Goal: Task Accomplishment & Management: Use online tool/utility

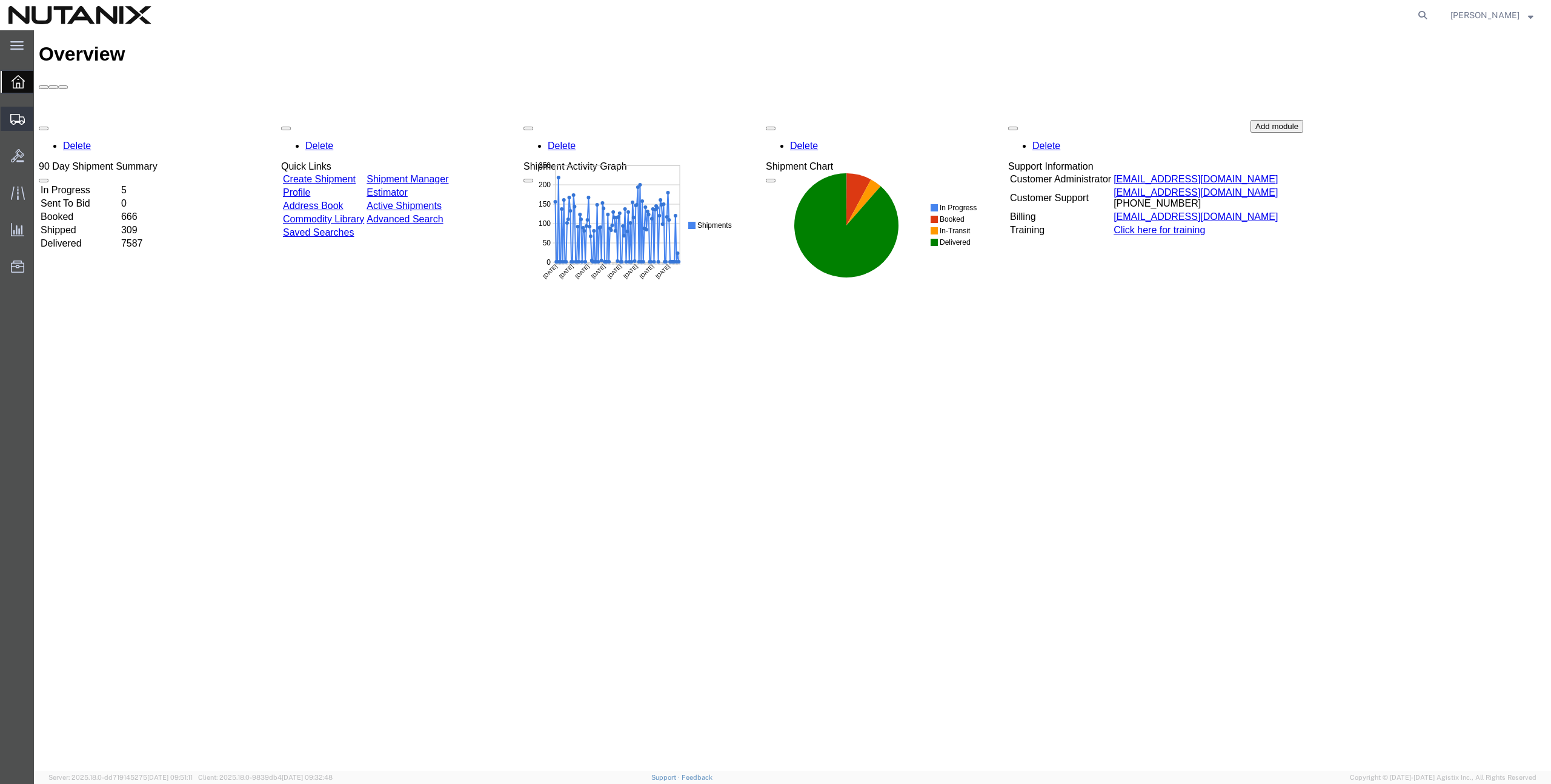
click at [0, 0] on span "Create from Template" at bounding box center [0, 0] width 0 height 0
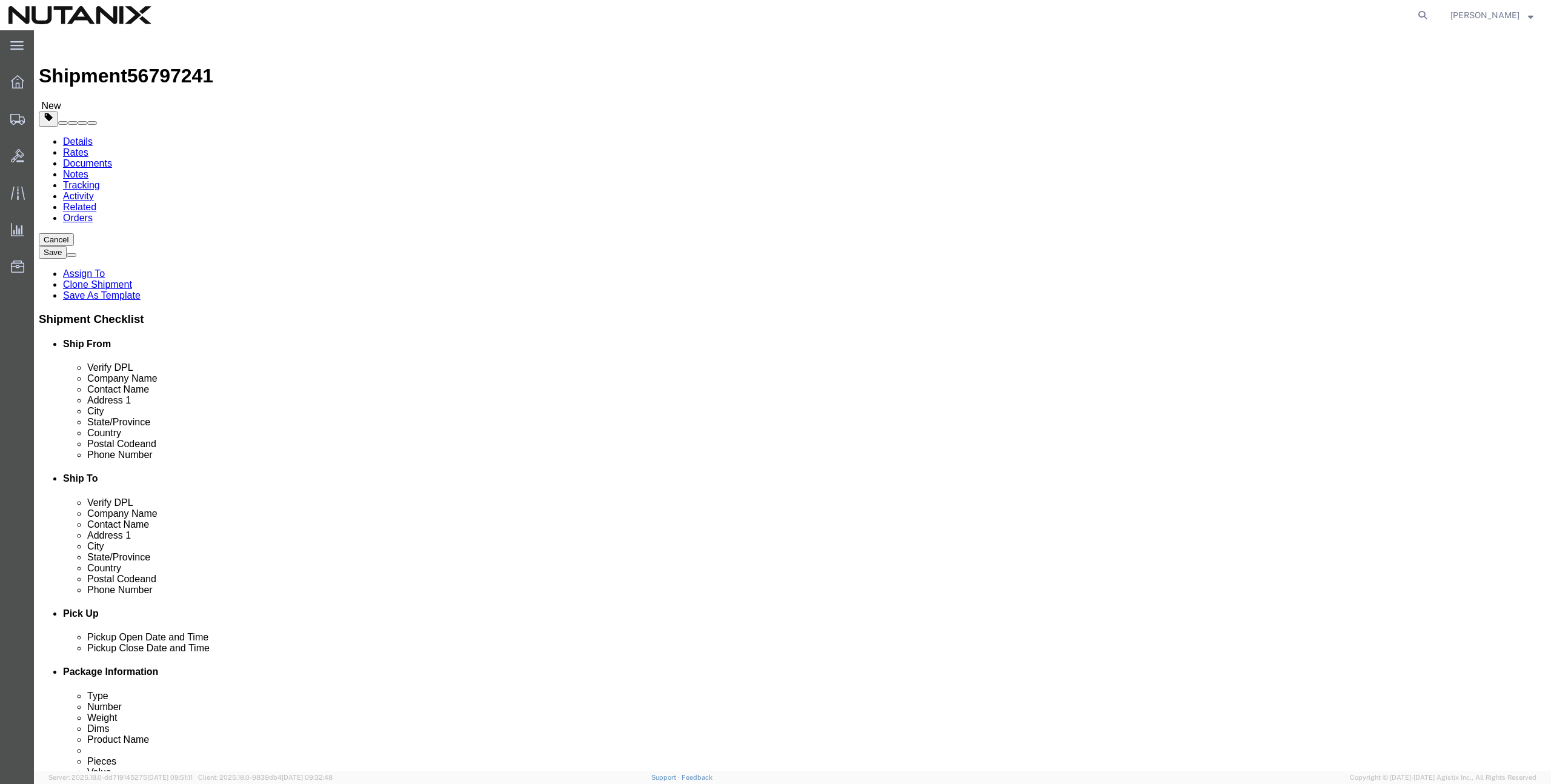
select select
click input "text"
type input "[PERSON_NAME]"
click p "- Nutanix - ([PERSON_NAME]) Av. de los Insurgentes [STREET_ADDRESS][PERSON_NAME…"
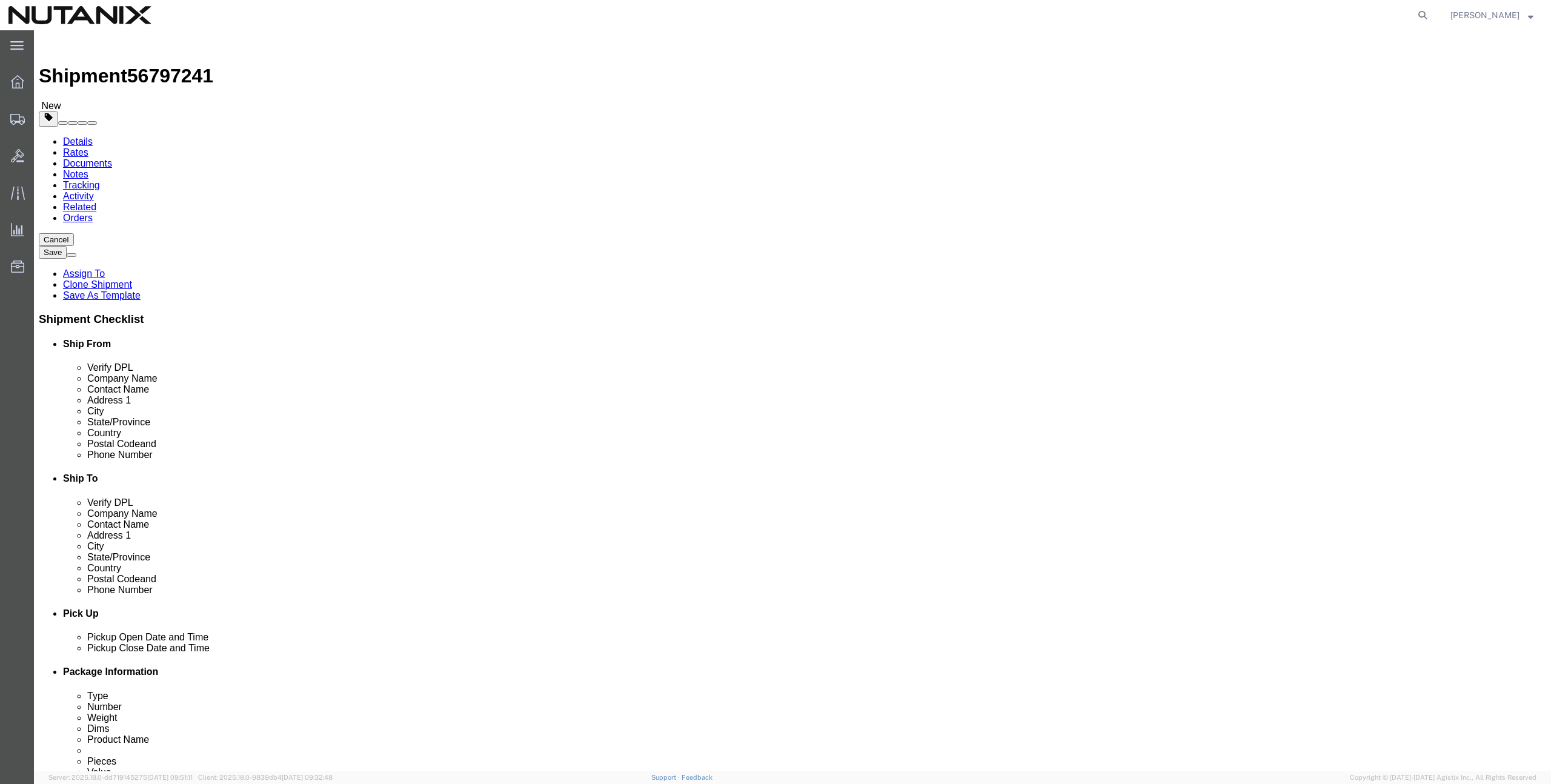
select select
type input "Nutanix"
type input "Fernanda Velazquez"
type input "Av. de los Insurgentes Sur 1457 Piso 12"
type input "Insurgentes Mixcoac, Benito Juárez"
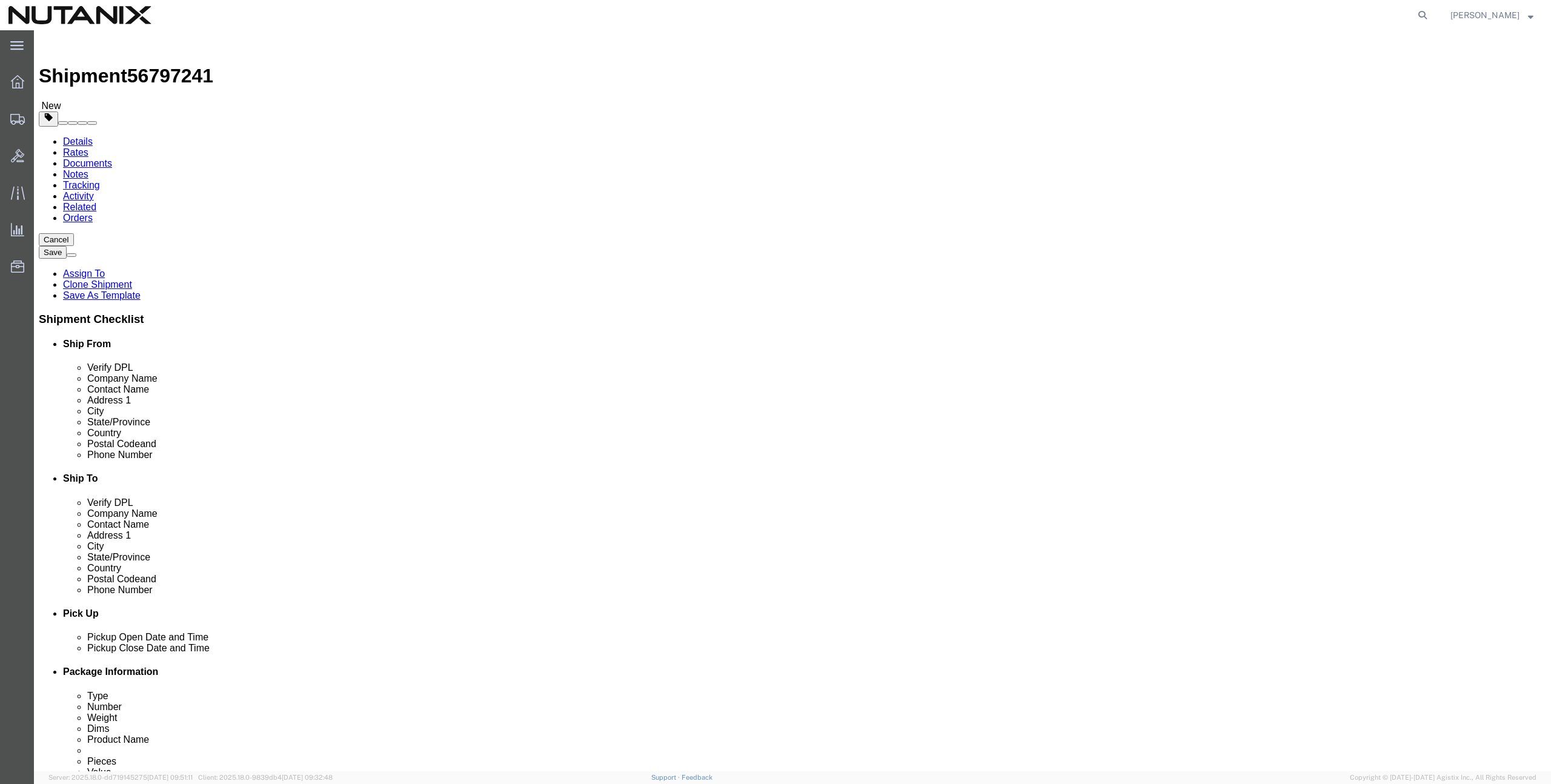
type input "Mexico City"
select select "MX"
type input "03920"
type input "525519015450"
type input "fernanda.velazquez@nutanix.com"
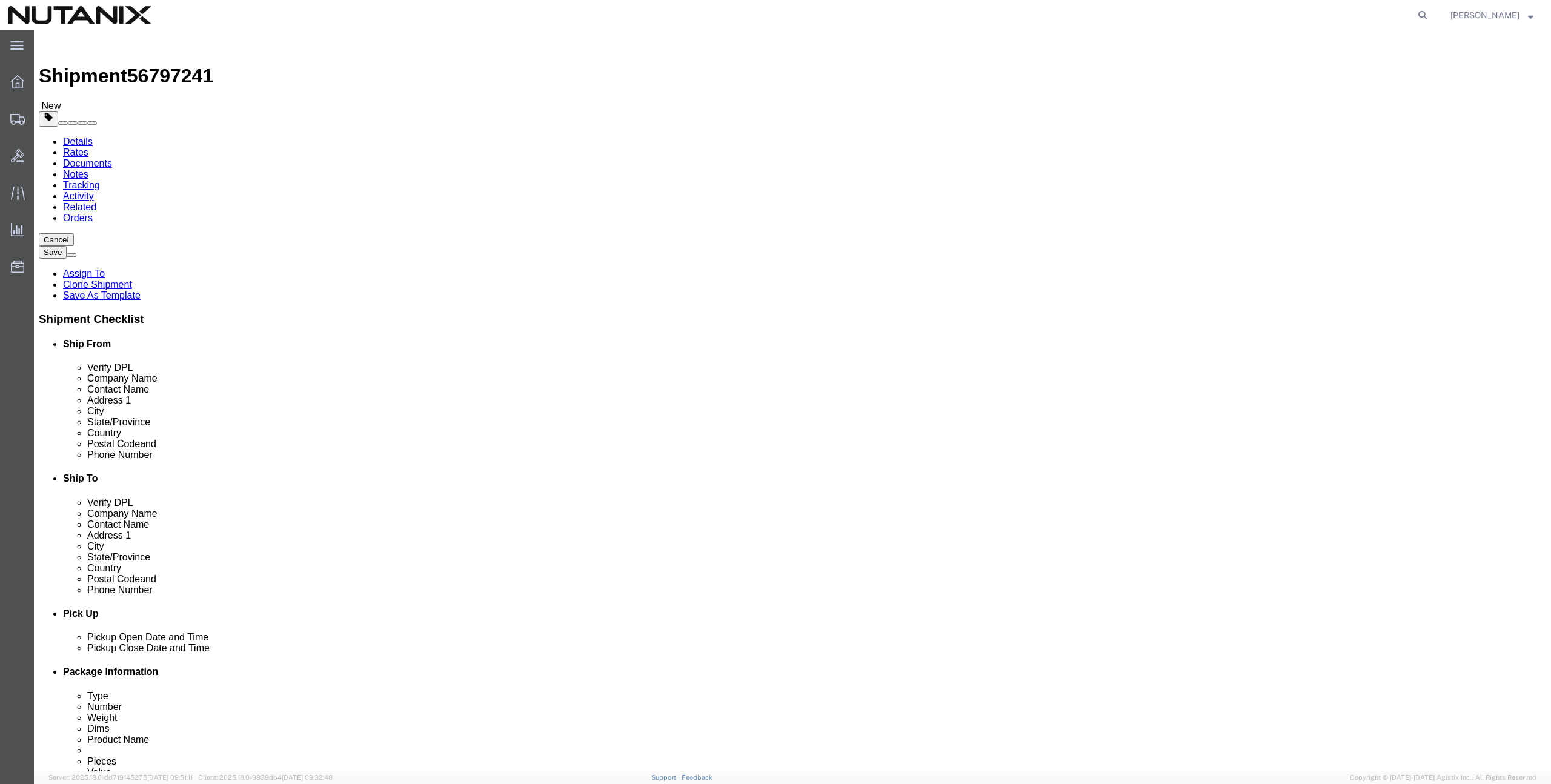
checkbox input "true"
select select "MX"
type input "Fernanda Velazquez"
click link "ADDITIONAL INFORMATION"
click button "Add"
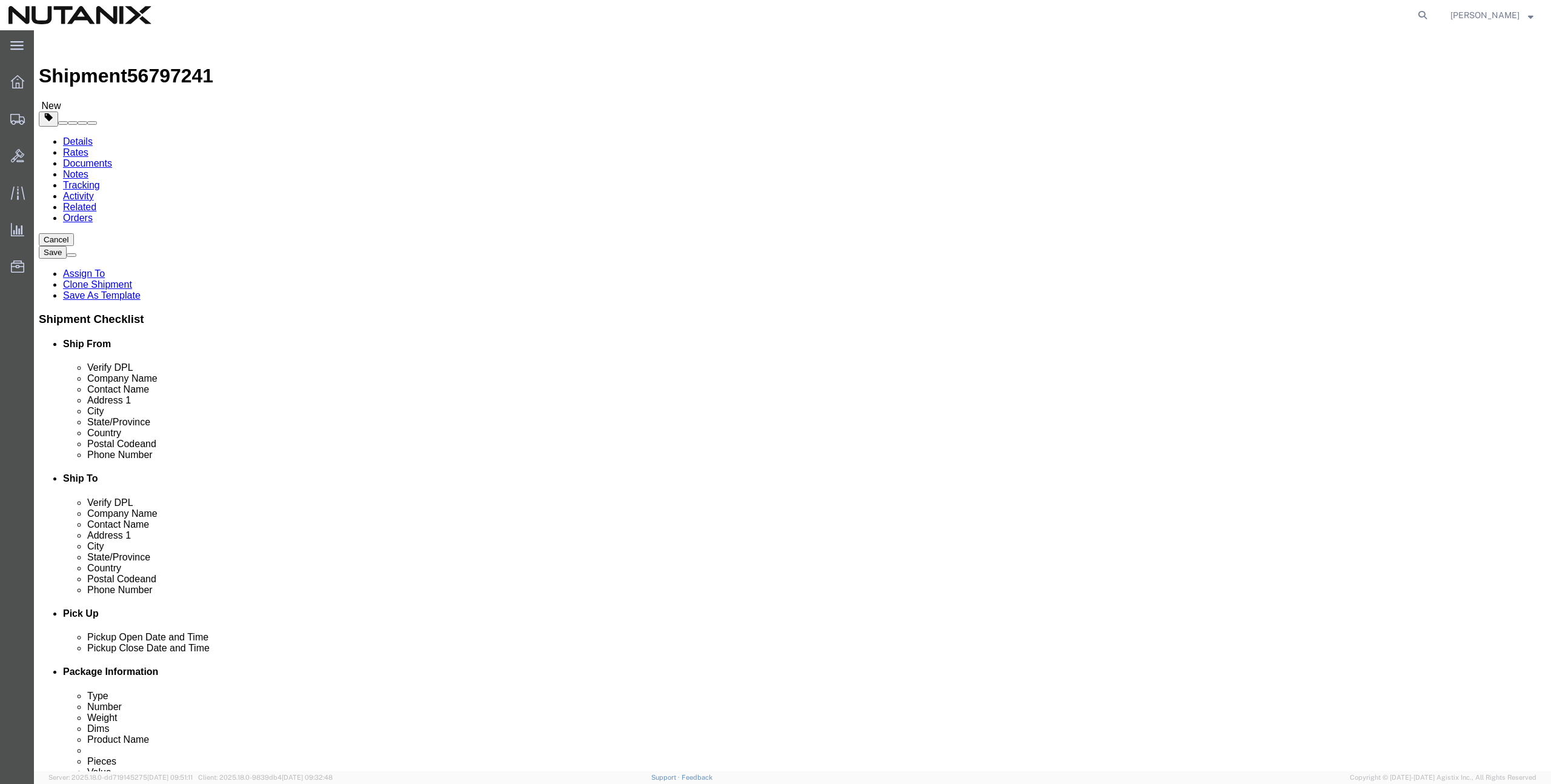
click select "Select EIN EORI TIN VAT Other"
select select "EIN"
click select "Select EIN EORI TIN VAT Other"
drag, startPoint x: 1021, startPoint y: 547, endPoint x: 1033, endPoint y: 548, distance: 12.0
click input "text"
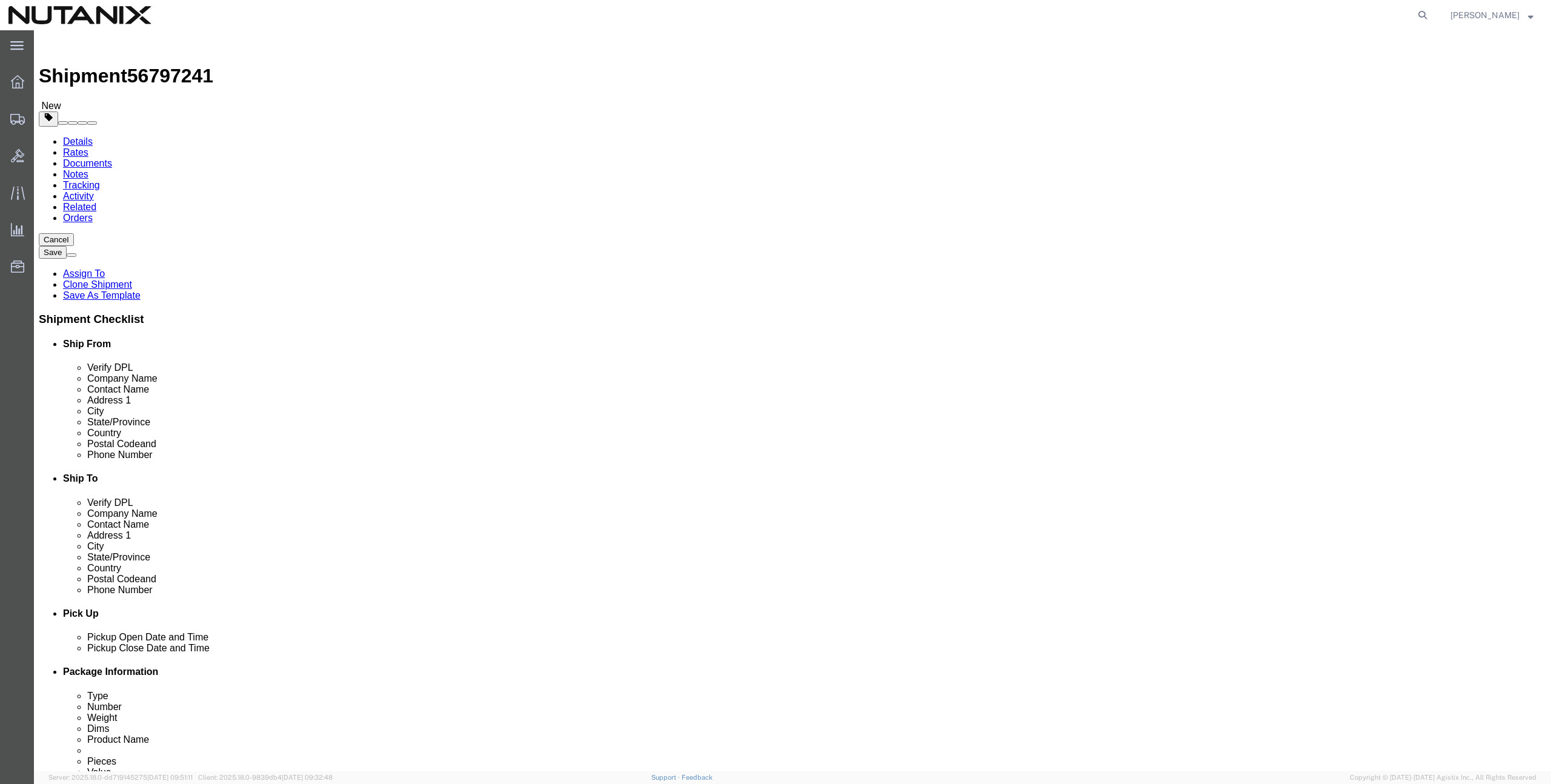
click input "text"
paste input "NME140207QE2"
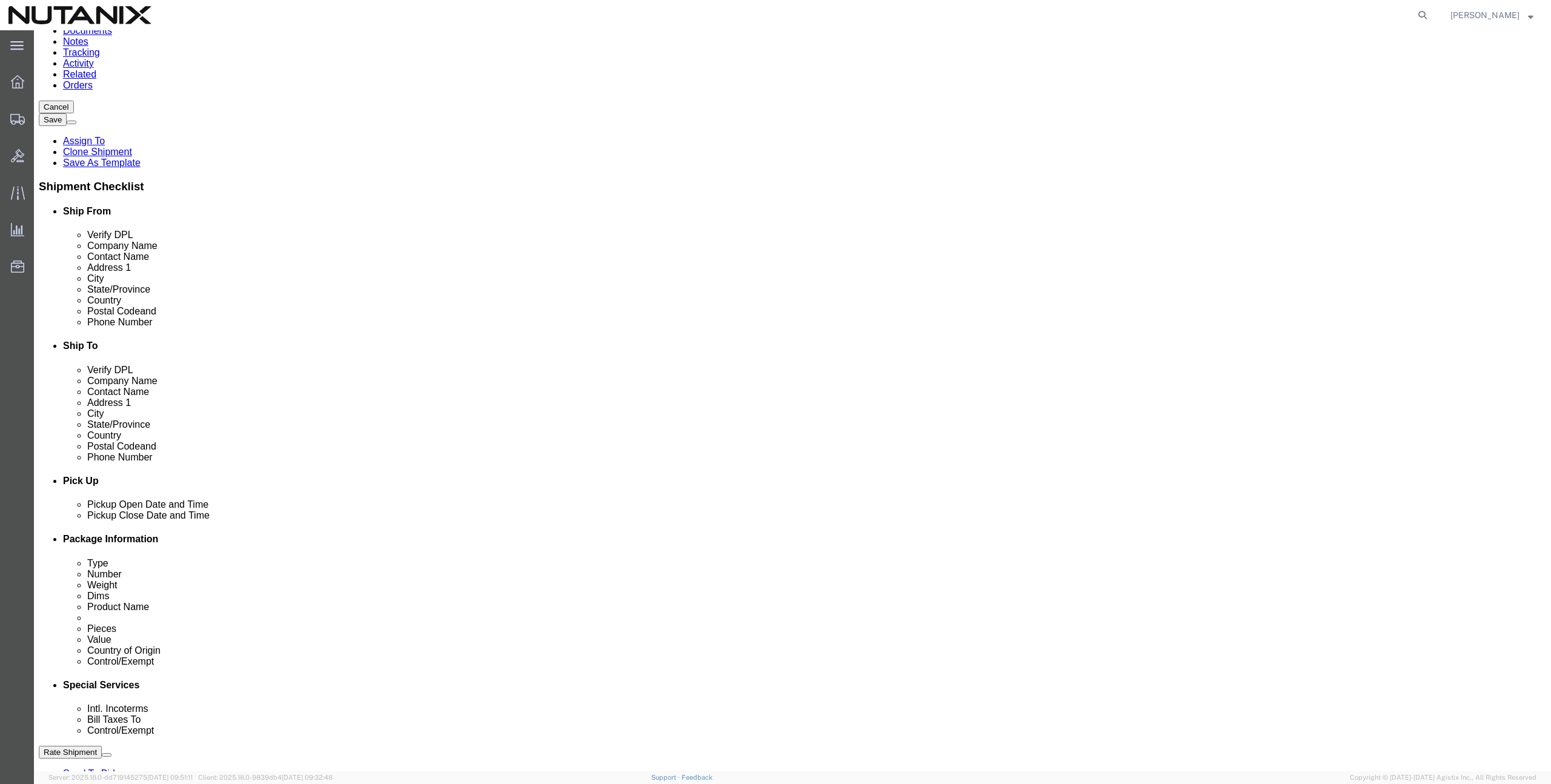
scroll to position [355, 0]
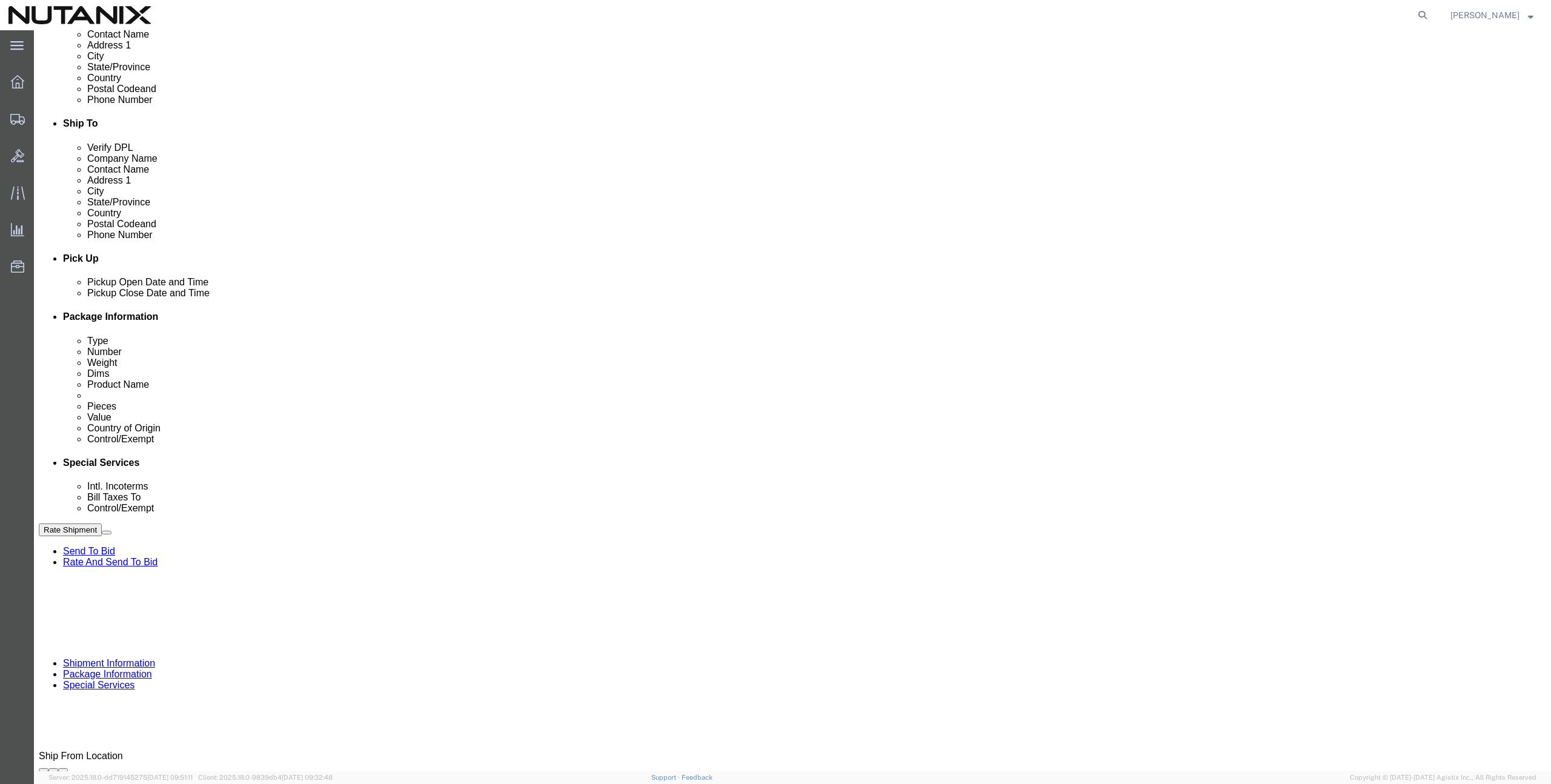
type input "NME140207QE2"
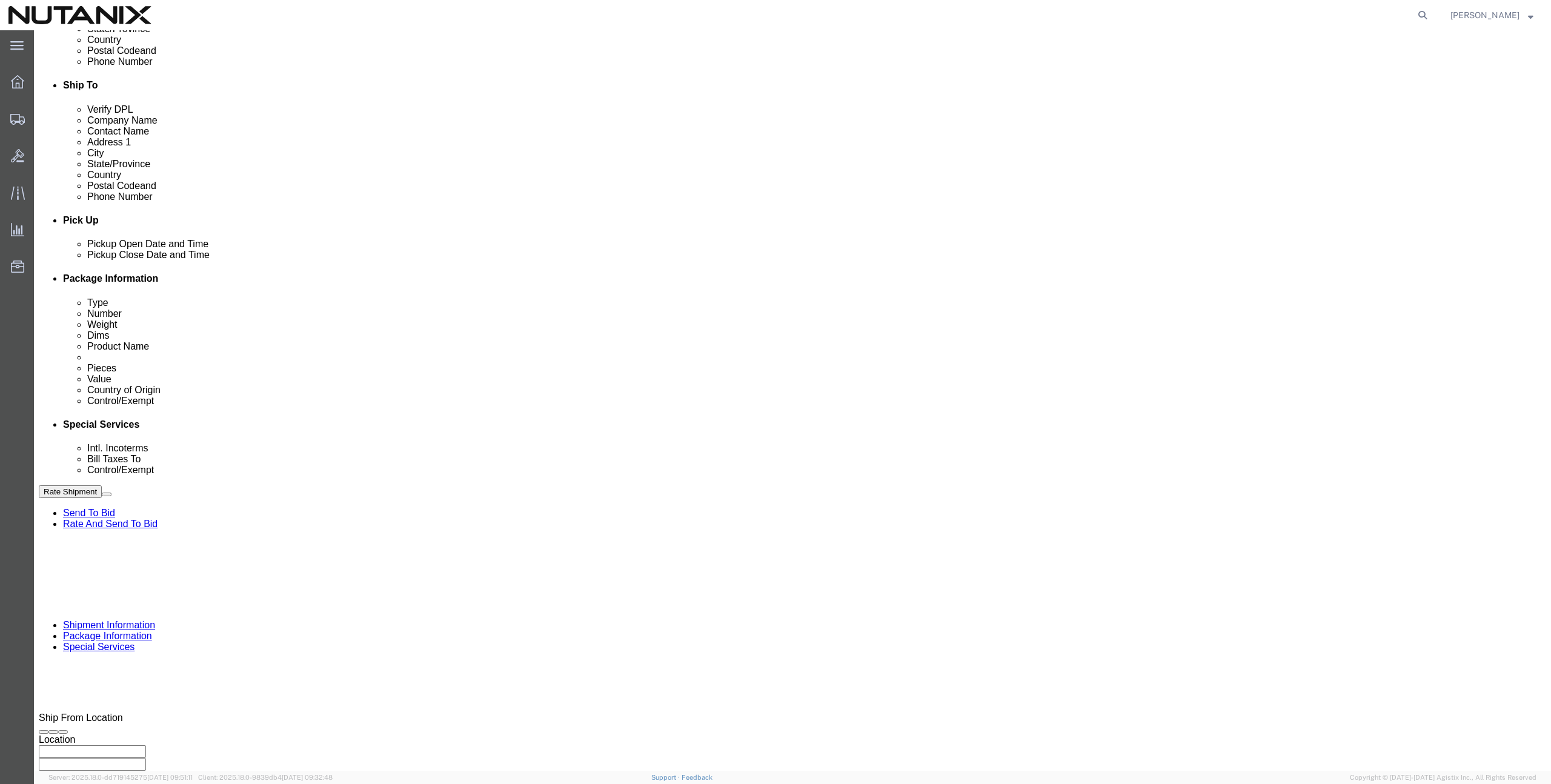
drag, startPoint x: 675, startPoint y: 447, endPoint x: 621, endPoint y: 443, distance: 54.1
click div "Select Account Type Activity ID Airline Appointment Number ASN Batch Request # …"
paste input "0417559"
type input "TASK0417559"
click icon
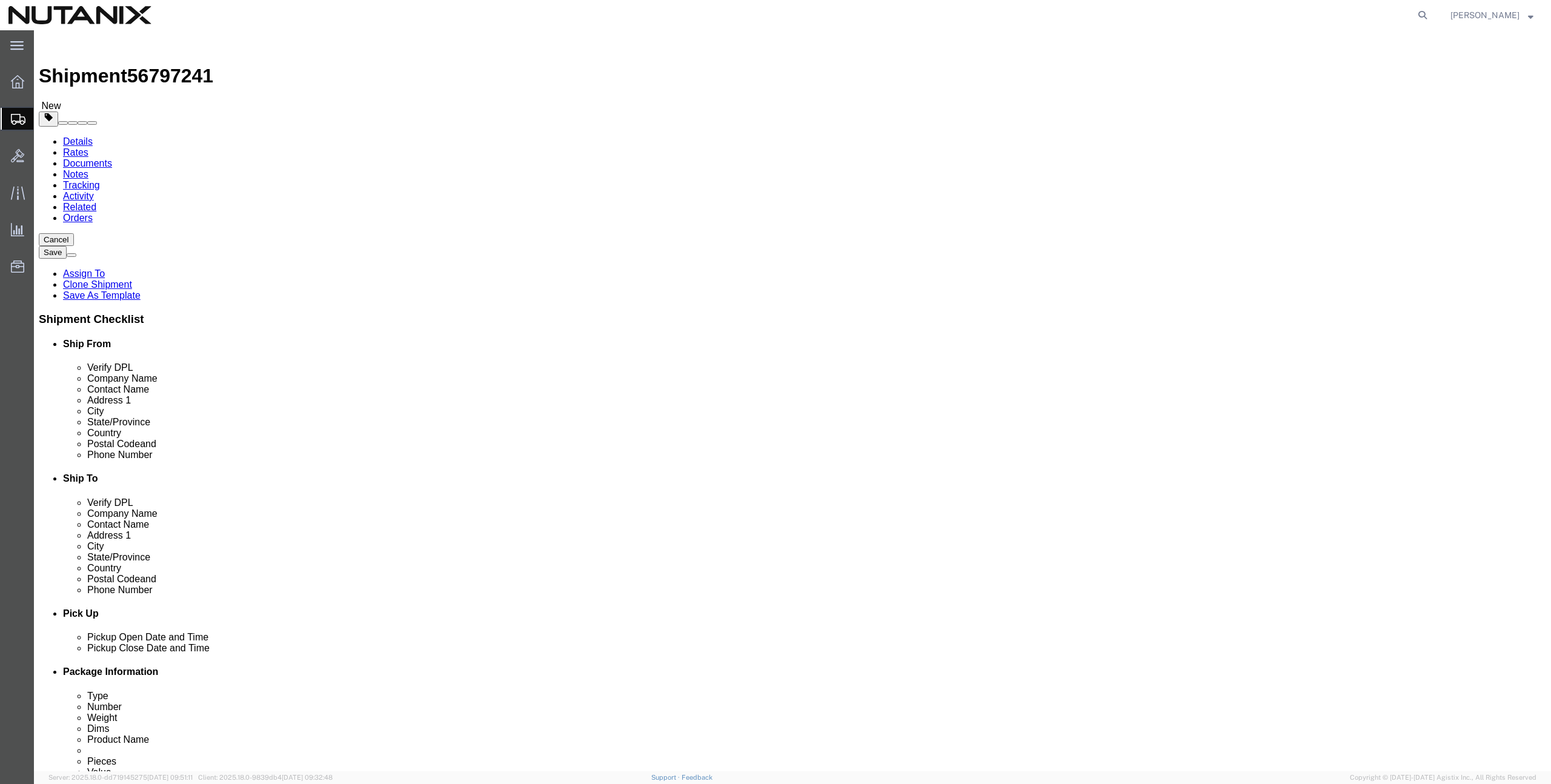
click div "Pieces: 1.00 Each Total value: 100.00 USD"
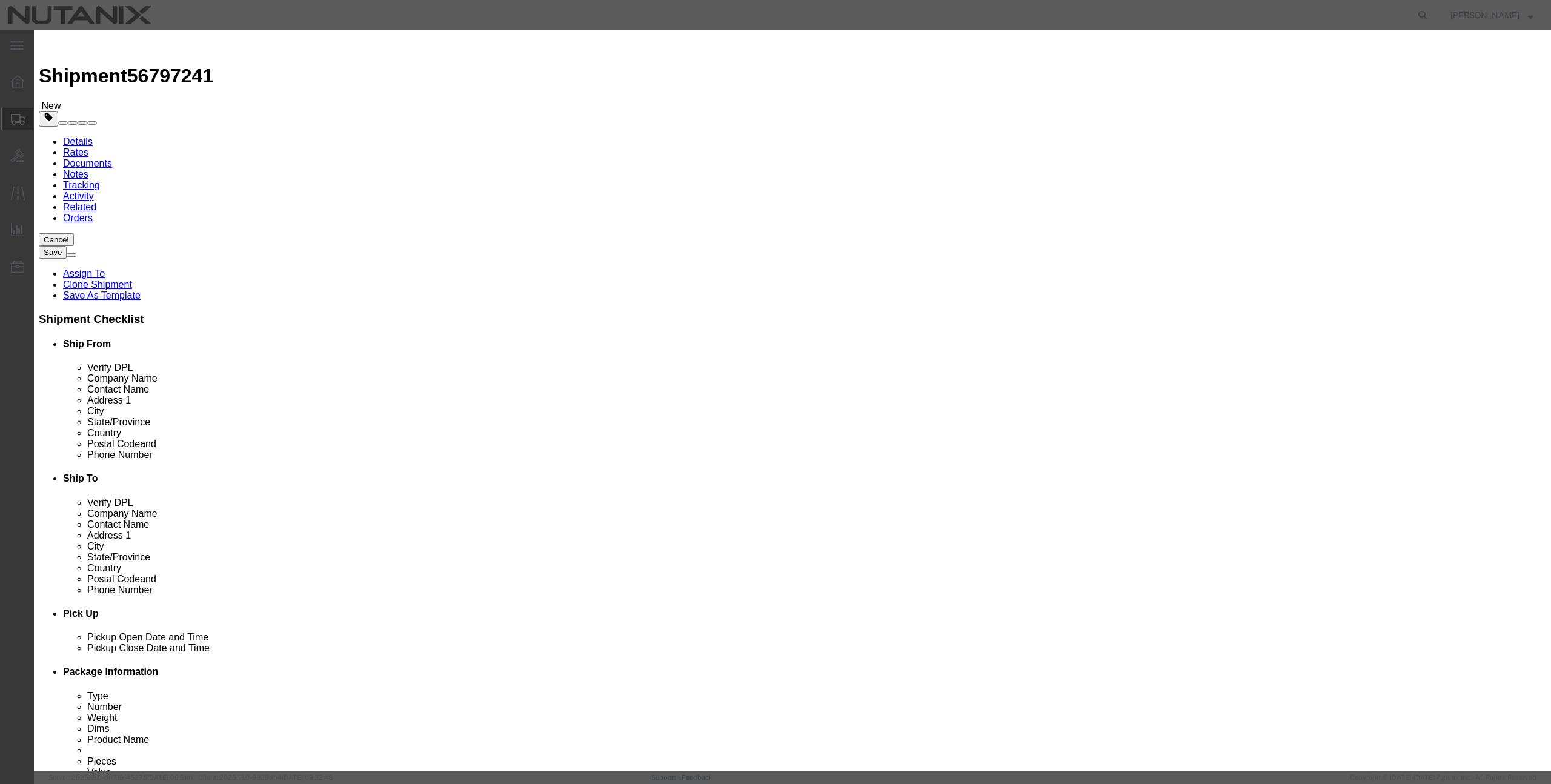
click input "100.00"
type input "1000.00"
click select "Select Afghanistan Åland Islands Albania Algeria American Samoa Andorra Angola …"
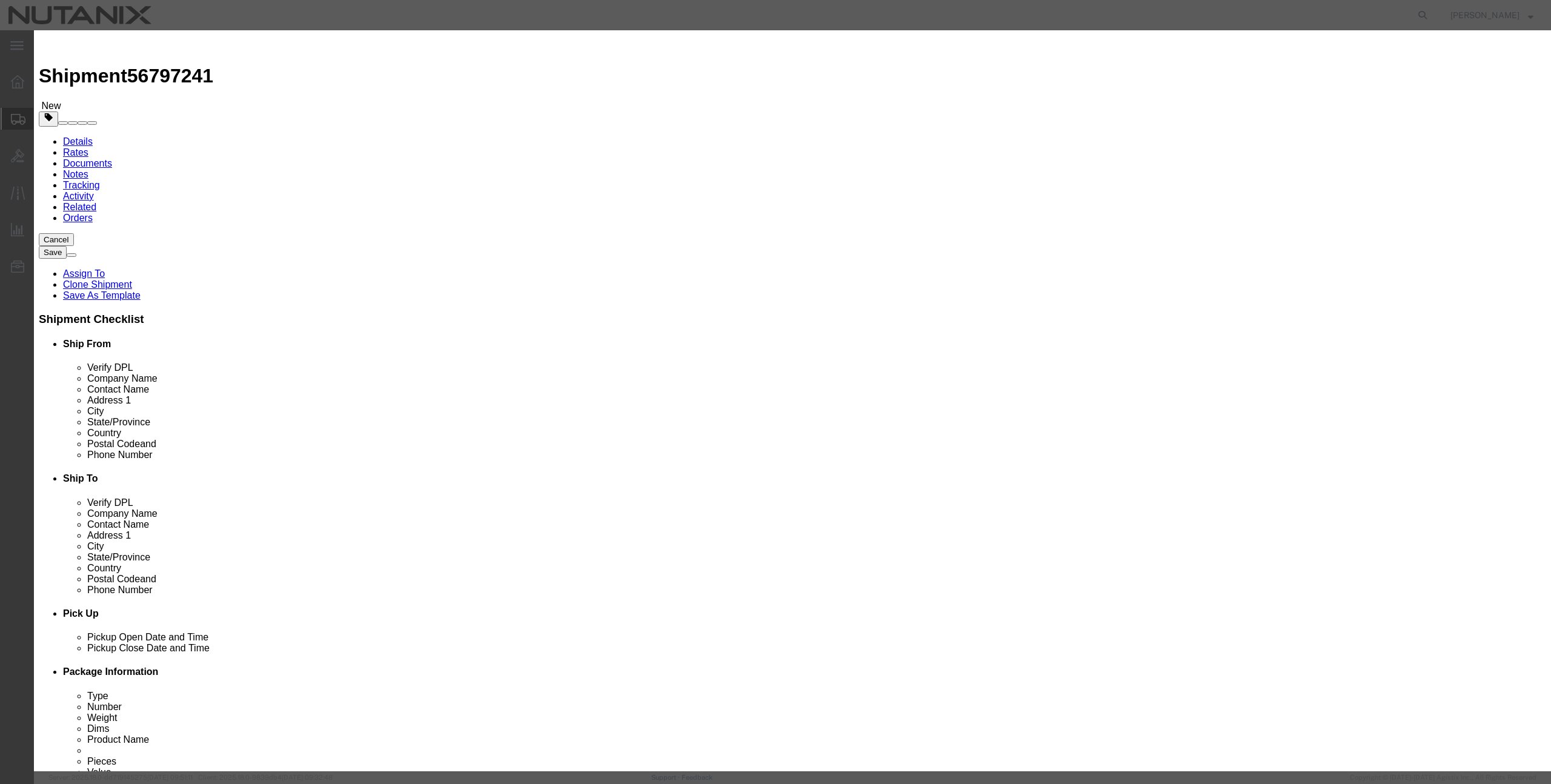
select select "CN"
click select "Select Afghanistan Åland Islands Albania Algeria American Samoa Andorra Angola …"
click select "Select ATF BIS DEA EPA FDA FTR ITAR OFAC Other (OPA)"
select select "FTR"
click select "Select ATF BIS DEA EPA FDA FTR ITAR OFAC Other (OPA)"
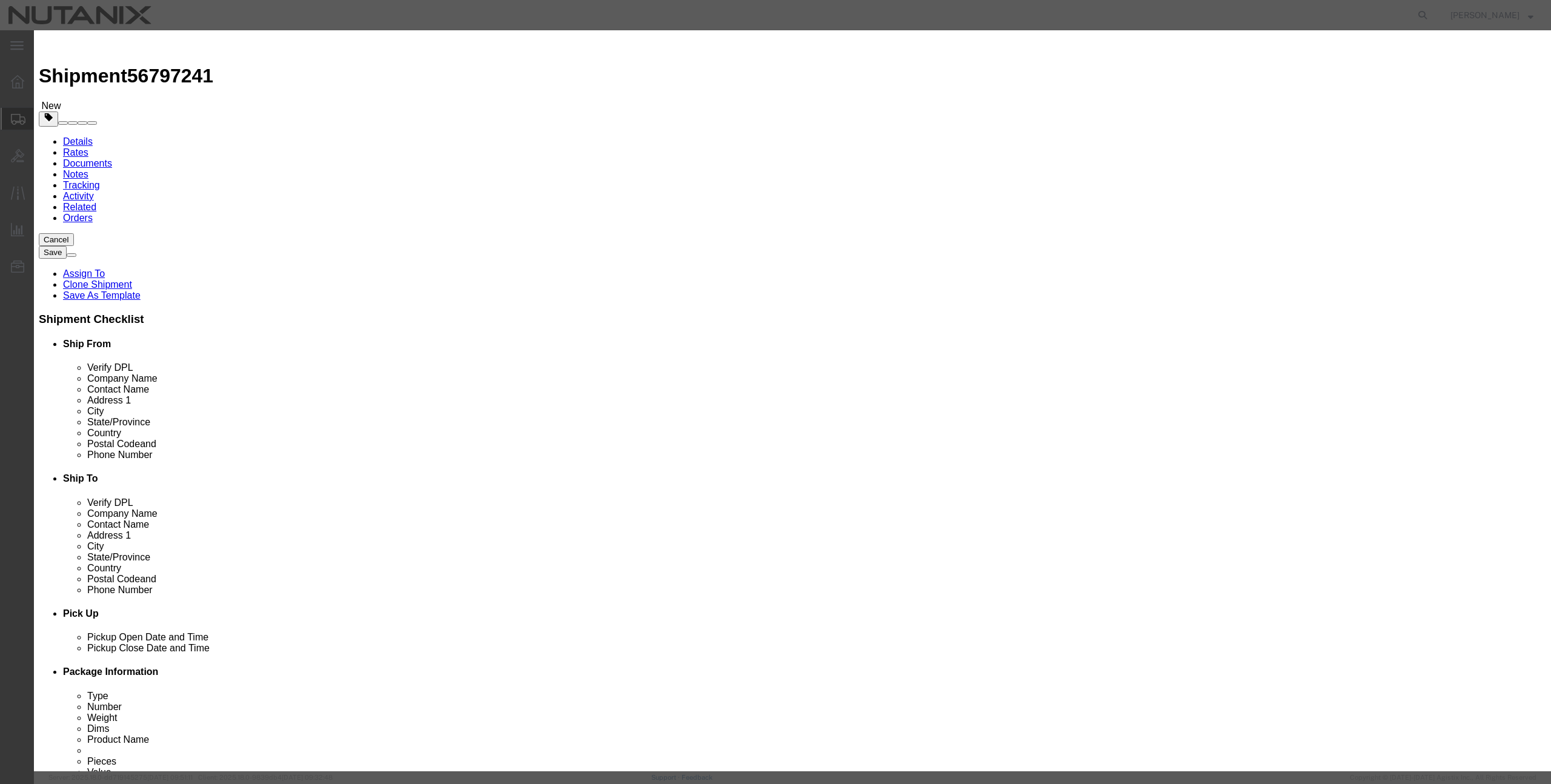
click select "Select 30.2(d)(2) 30.36 30.37(a) 30.37(f) 30.37(g) 30.37(h) 30.37(i) 30.37(j) 3…"
select select "30.37(a)"
click select "Select 30.2(d)(2) 30.36 30.37(a) 30.37(f) 30.37(g) 30.37(h) 30.37(i) 30.37(j) 3…"
click button "Save & Close"
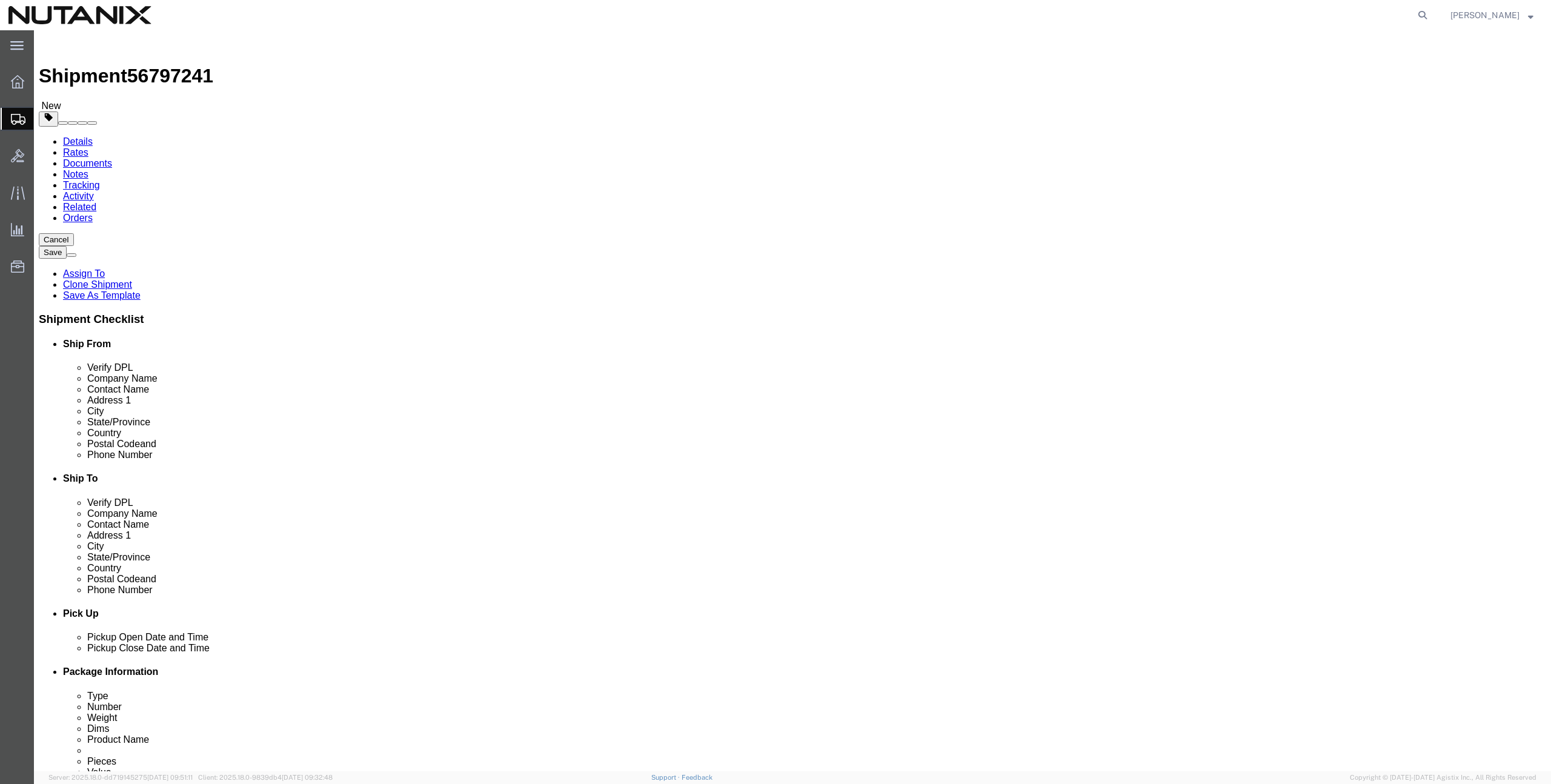
click link "Special Services"
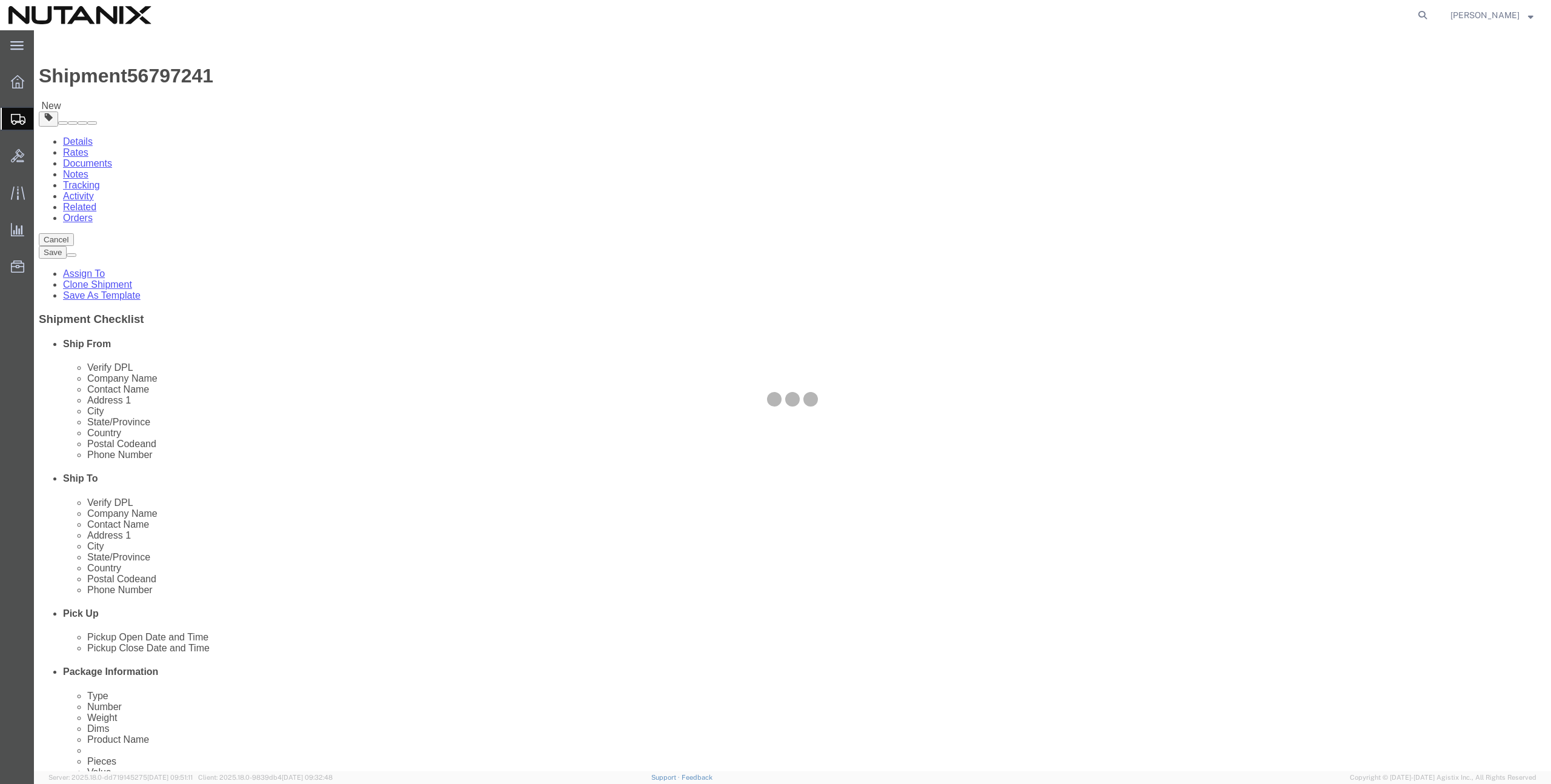
select select
select select "COSTCENTER"
select select "48694"
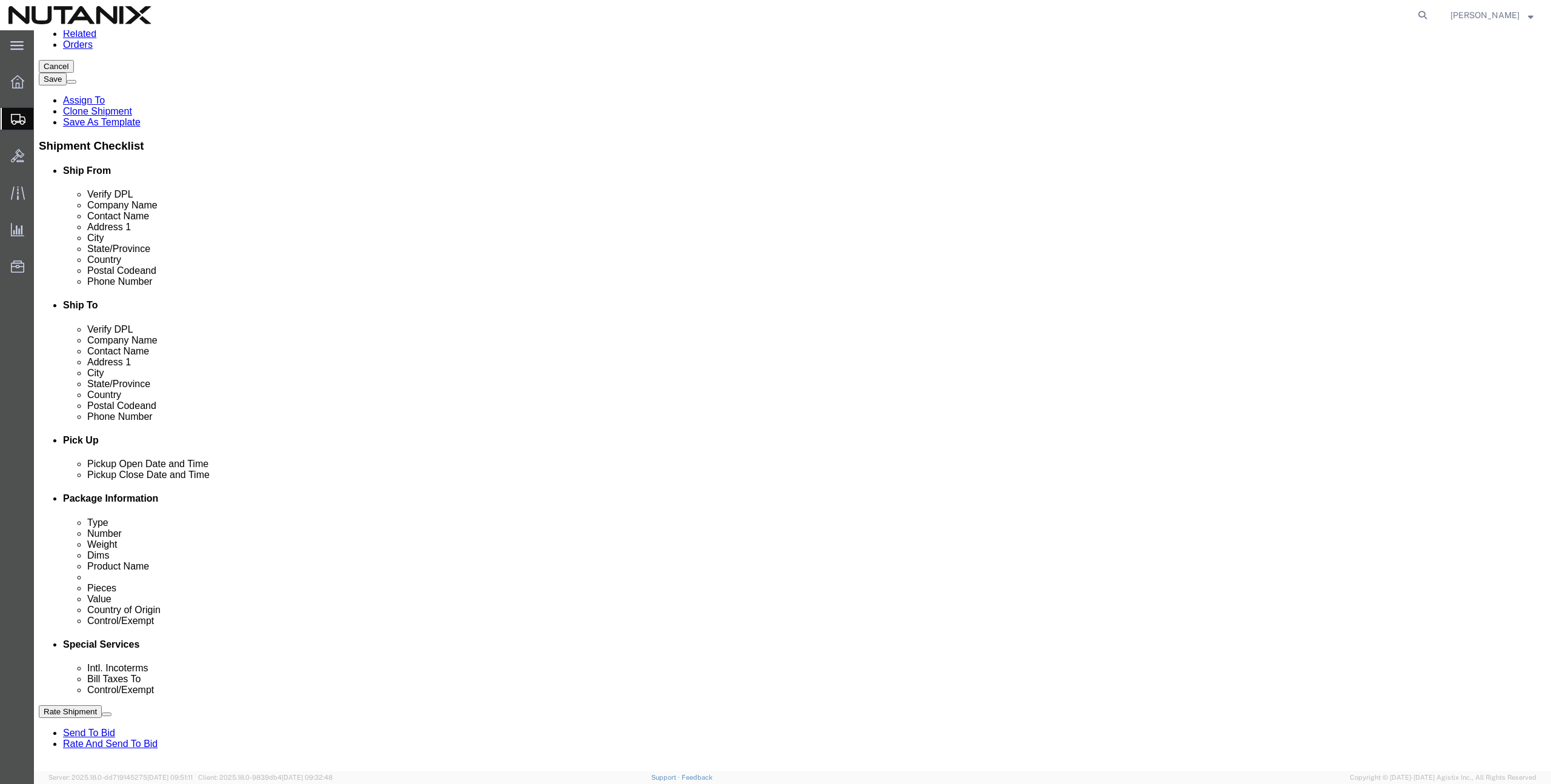
scroll to position [177, 0]
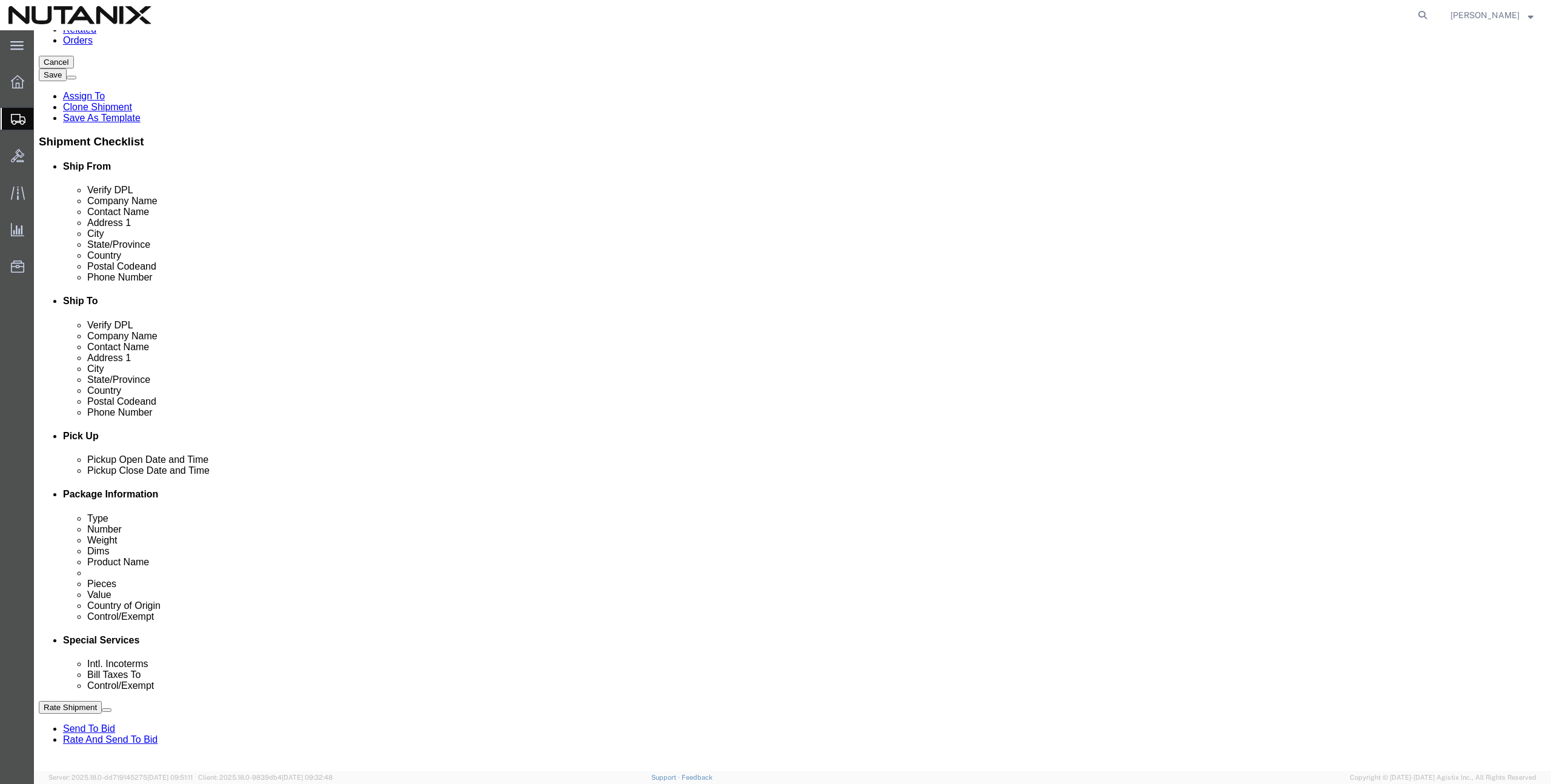
click div "Intl. Incoterms Select Carriage Insurance Paid Carriage Paid To Cost and Freigh…"
click select "Select Carriage Insurance Paid Carriage Paid To Cost and Freight Cost Insurance…"
select select "DDP"
click select "Select Carriage Insurance Paid Carriage Paid To Cost and Freight Cost Insurance…"
select select "SHIP"
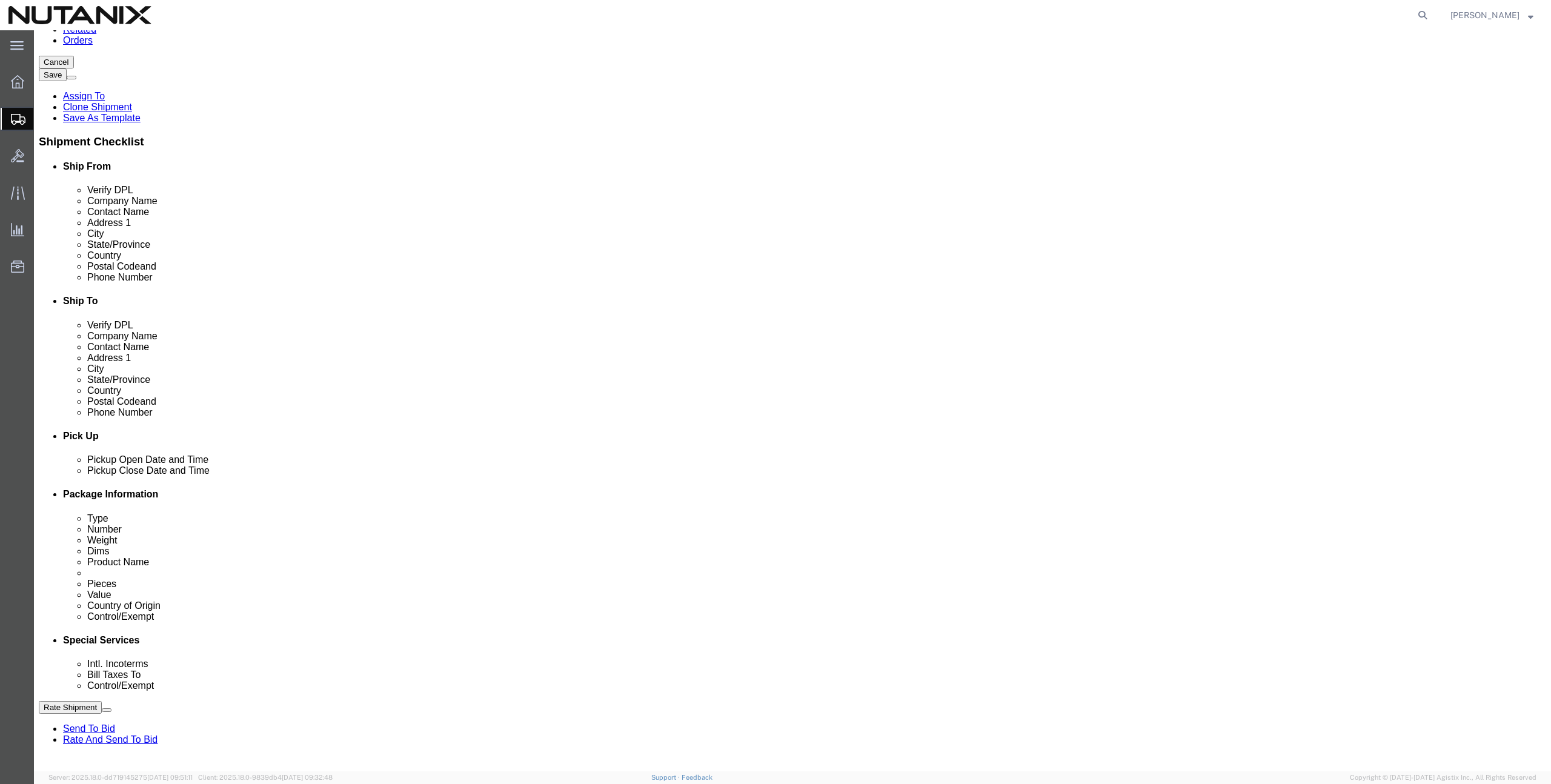
select select "SHIP"
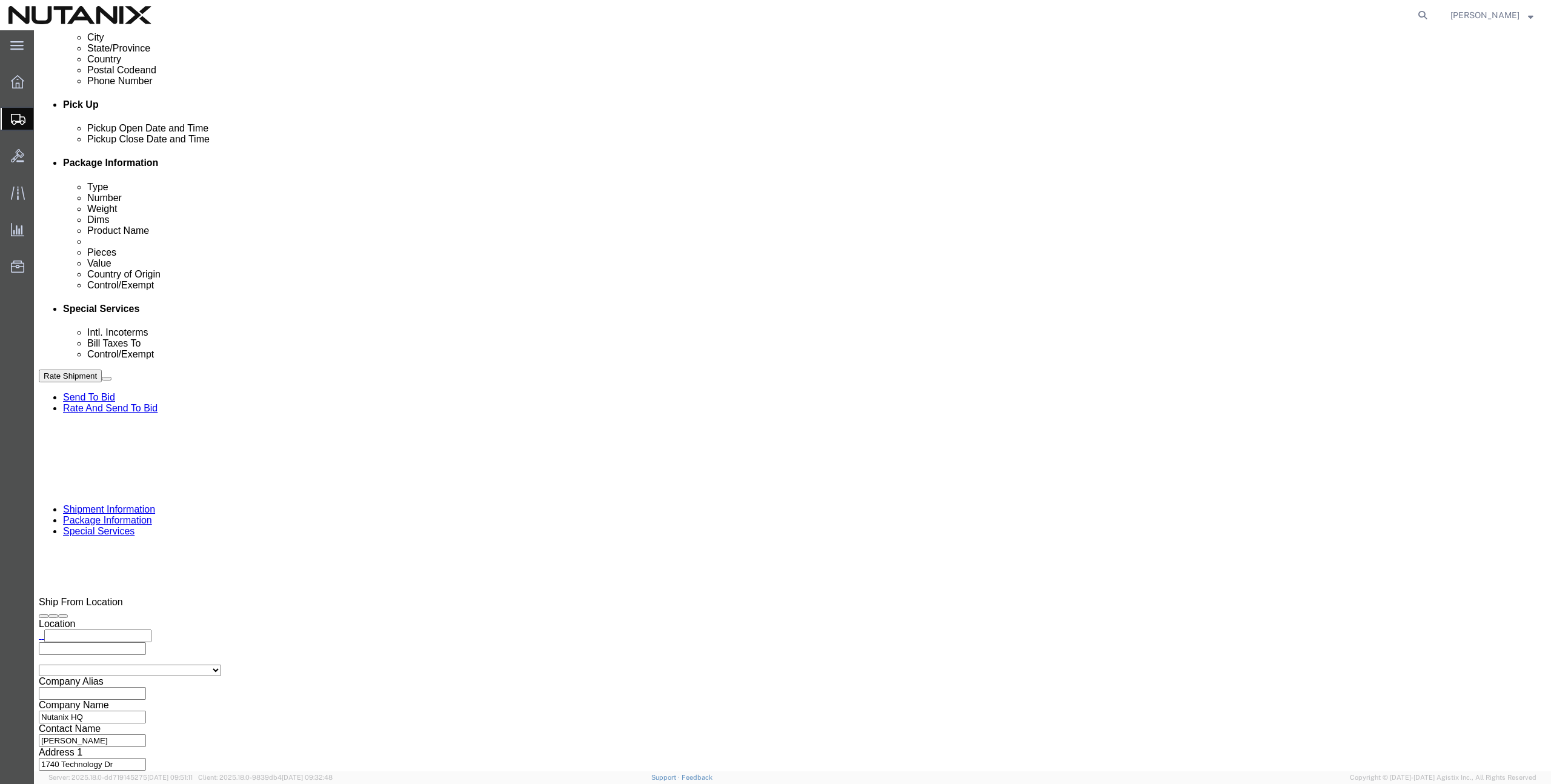
scroll to position [587, 0]
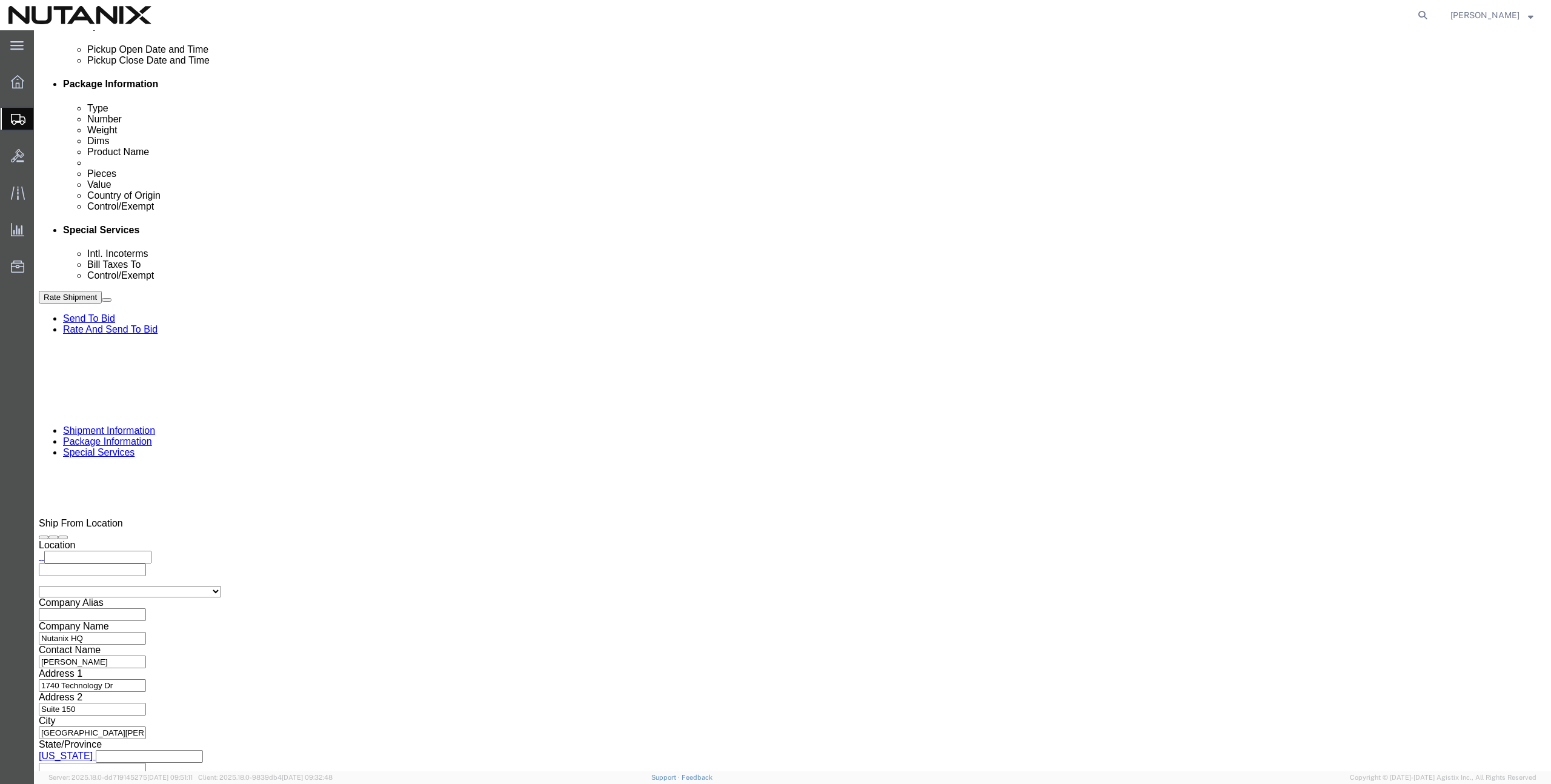
drag, startPoint x: 298, startPoint y: 459, endPoint x: 296, endPoint y: 465, distance: 6.3
click div "Control/Exempt Select ATF BIS DEA EPA FDA FTR ITAR OFAC Other (OPA) Lic./Ex. Co…"
click select "Select ATF BIS DEA EPA FDA FTR ITAR OFAC Other (OPA)"
select select "FTR"
click select "Select ATF BIS DEA EPA FDA FTR ITAR OFAC Other (OPA)"
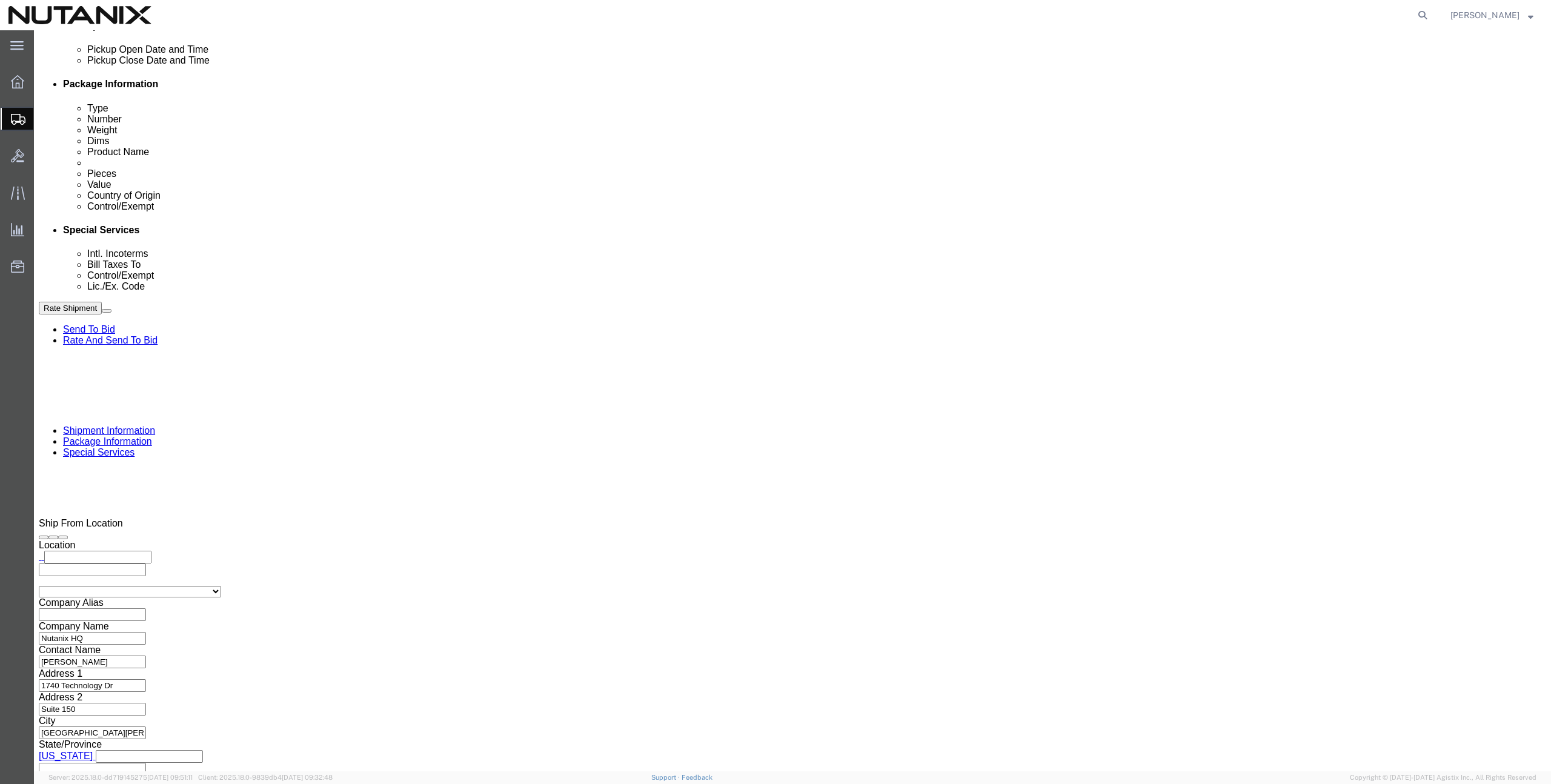
click select "Select 30.2(d)(2) 30.36 30.37(a) 30.37(f) 30.37(g) 30.37(h) 30.37(i) 30.37(j) 3…"
select select "30.37(a)"
click select "Select 30.2(d)(2) 30.36 30.37(a) 30.37(f) 30.37(g) 30.37(h) 30.37(i) 30.37(j) 3…"
click button "Rate Shipment"
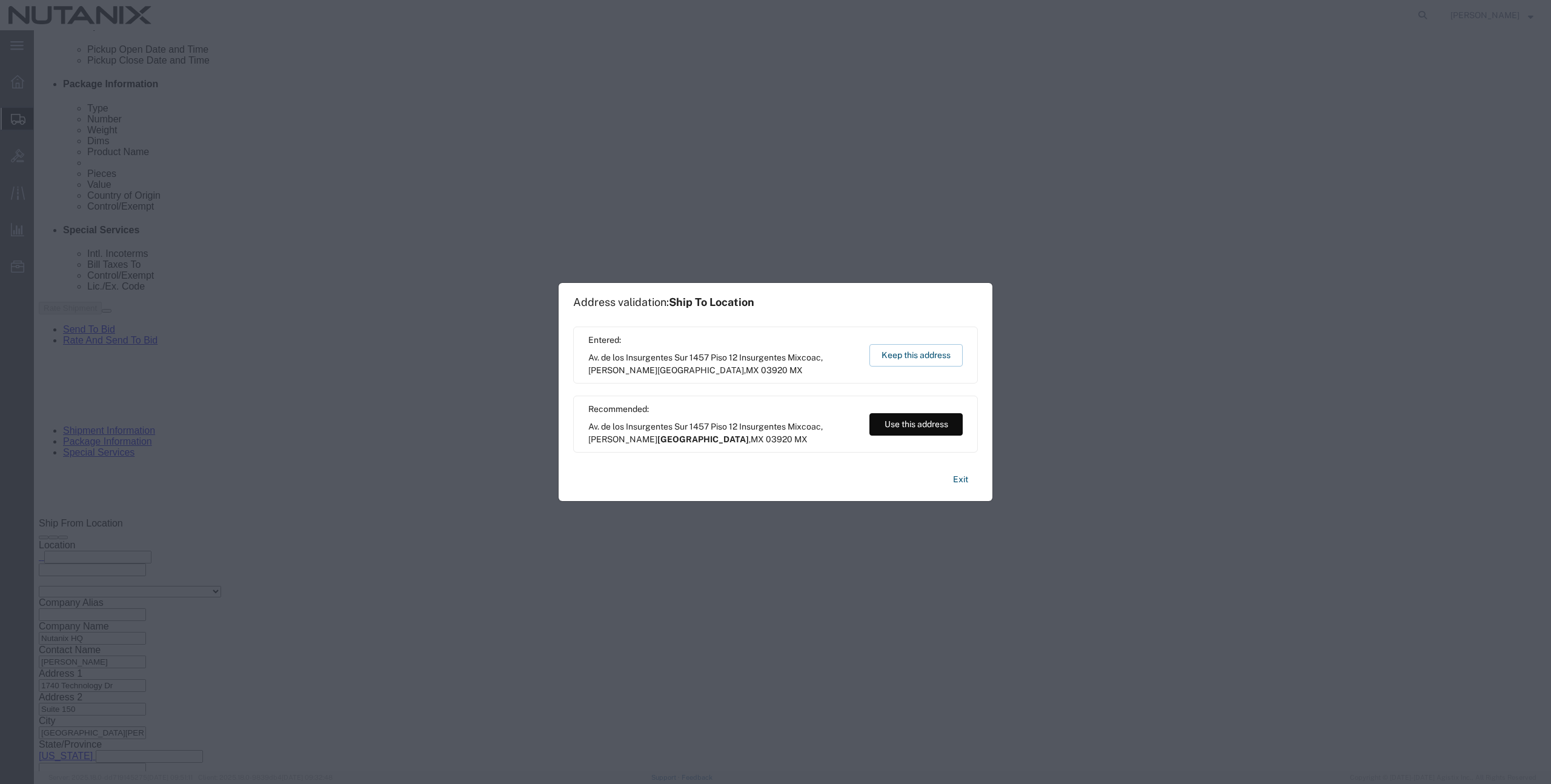
click at [881, 419] on button "Use this address" at bounding box center [916, 424] width 93 height 22
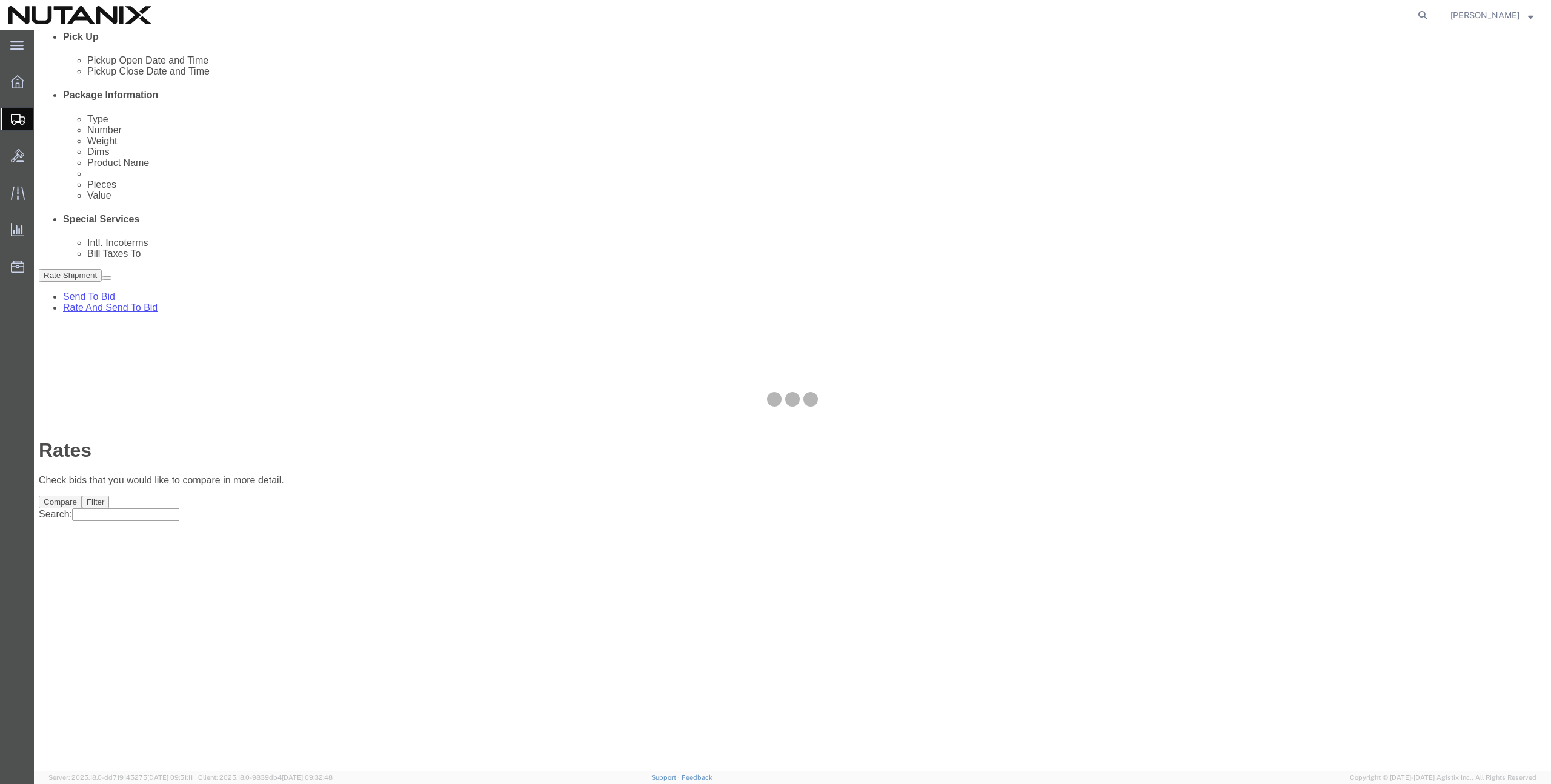
scroll to position [0, 0]
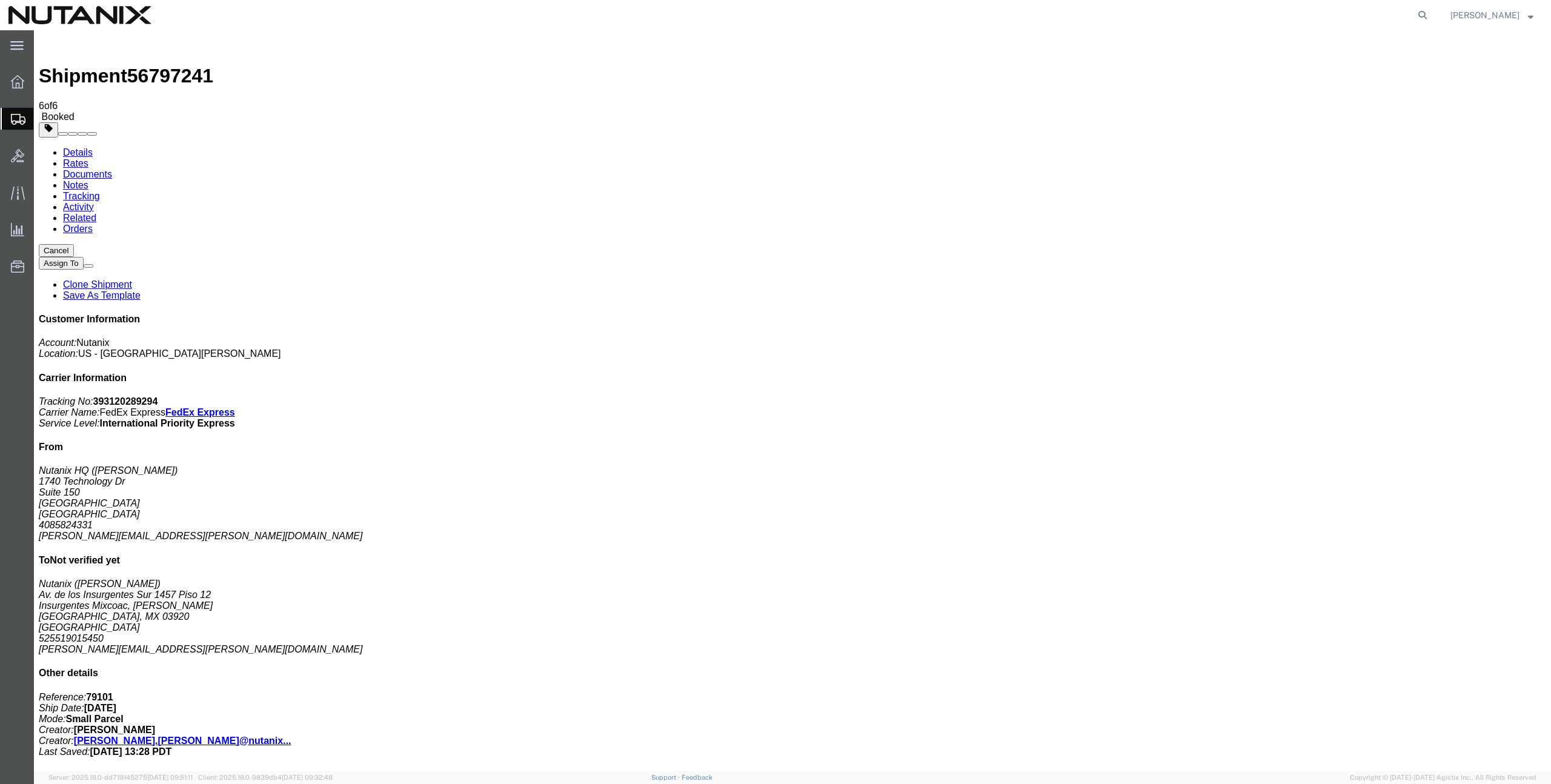
copy td "393120289294"
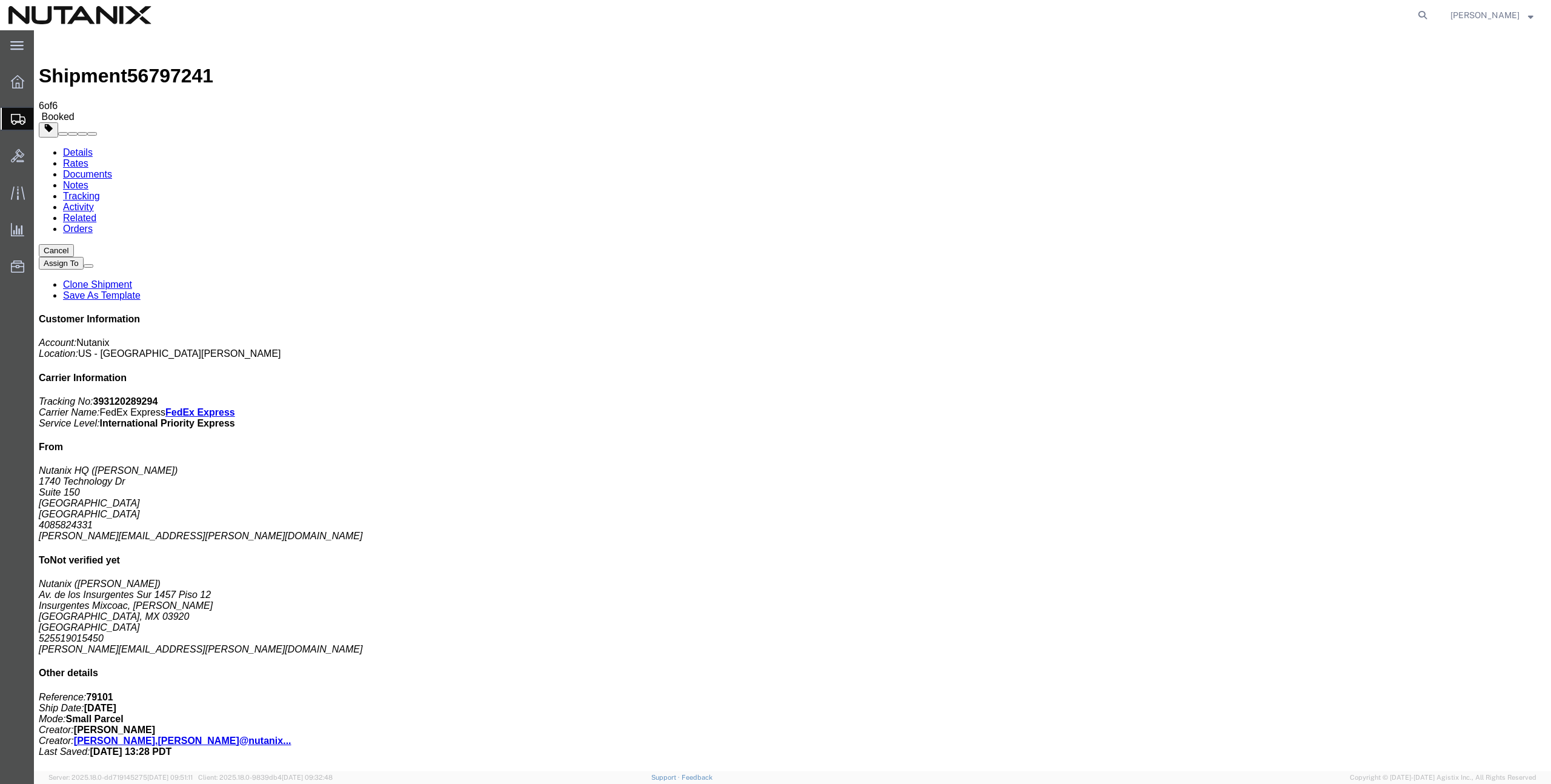
copy td "393120289294"
